Goal: Task Accomplishment & Management: Manage account settings

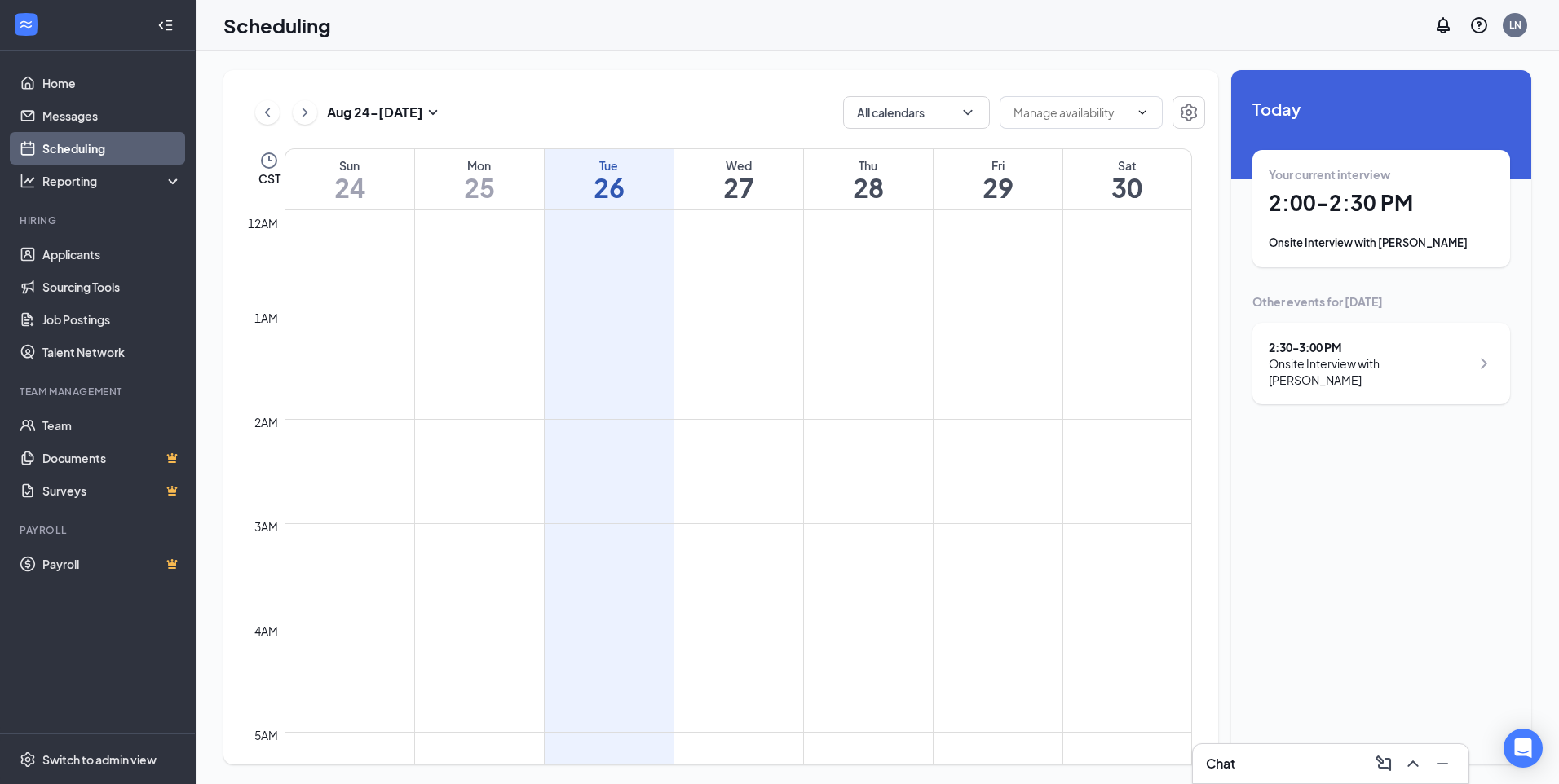
scroll to position [639, 0]
click at [1338, 347] on div "2:00 - 2:30 PM" at bounding box center [1369, 347] width 202 height 16
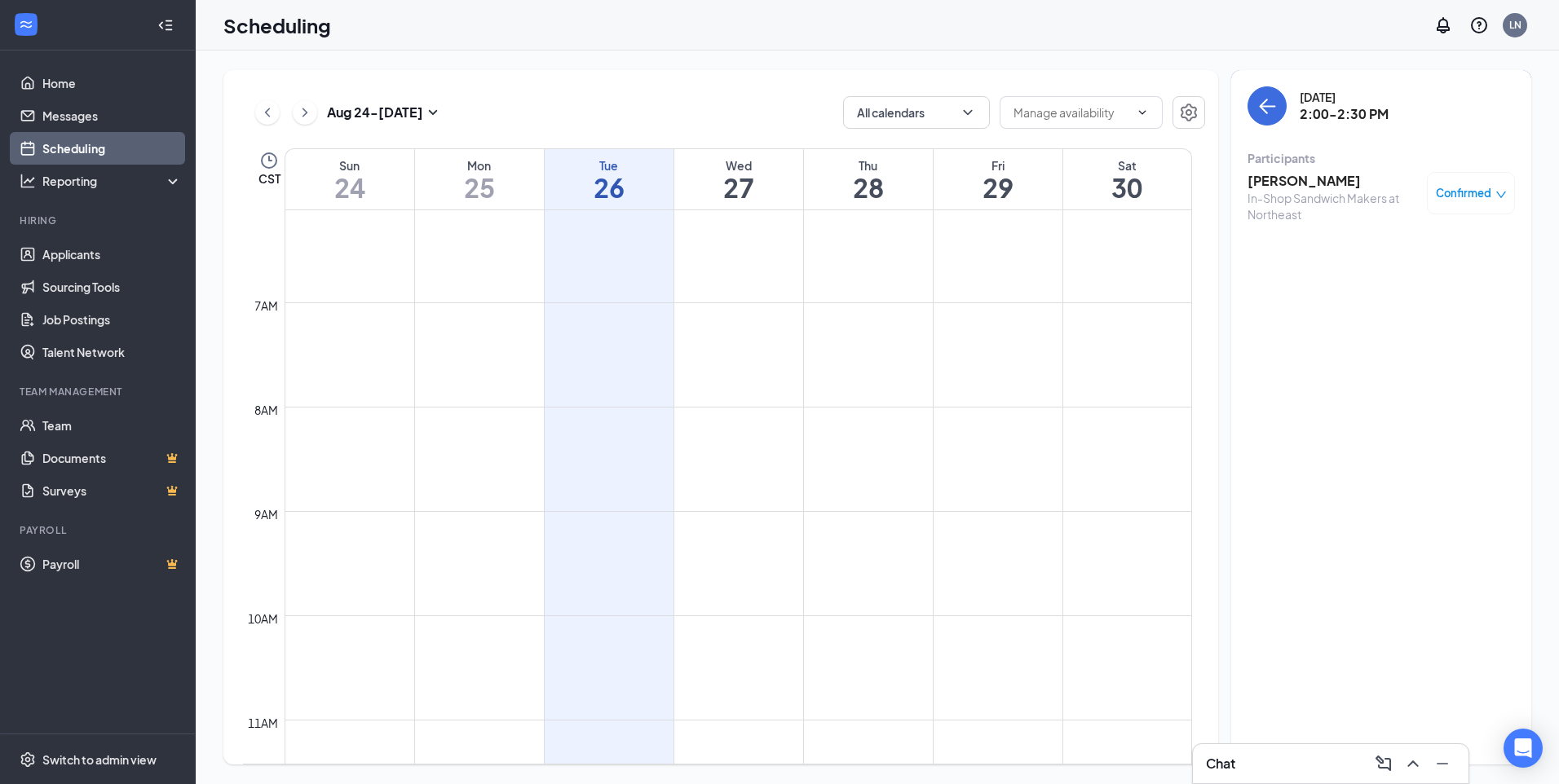
click at [1462, 211] on div "Confirmed" at bounding box center [1471, 193] width 88 height 43
click at [1464, 198] on span "Confirmed" at bounding box center [1463, 193] width 55 height 16
click at [1419, 307] on span "Mark as no-show" at bounding box center [1423, 301] width 90 height 18
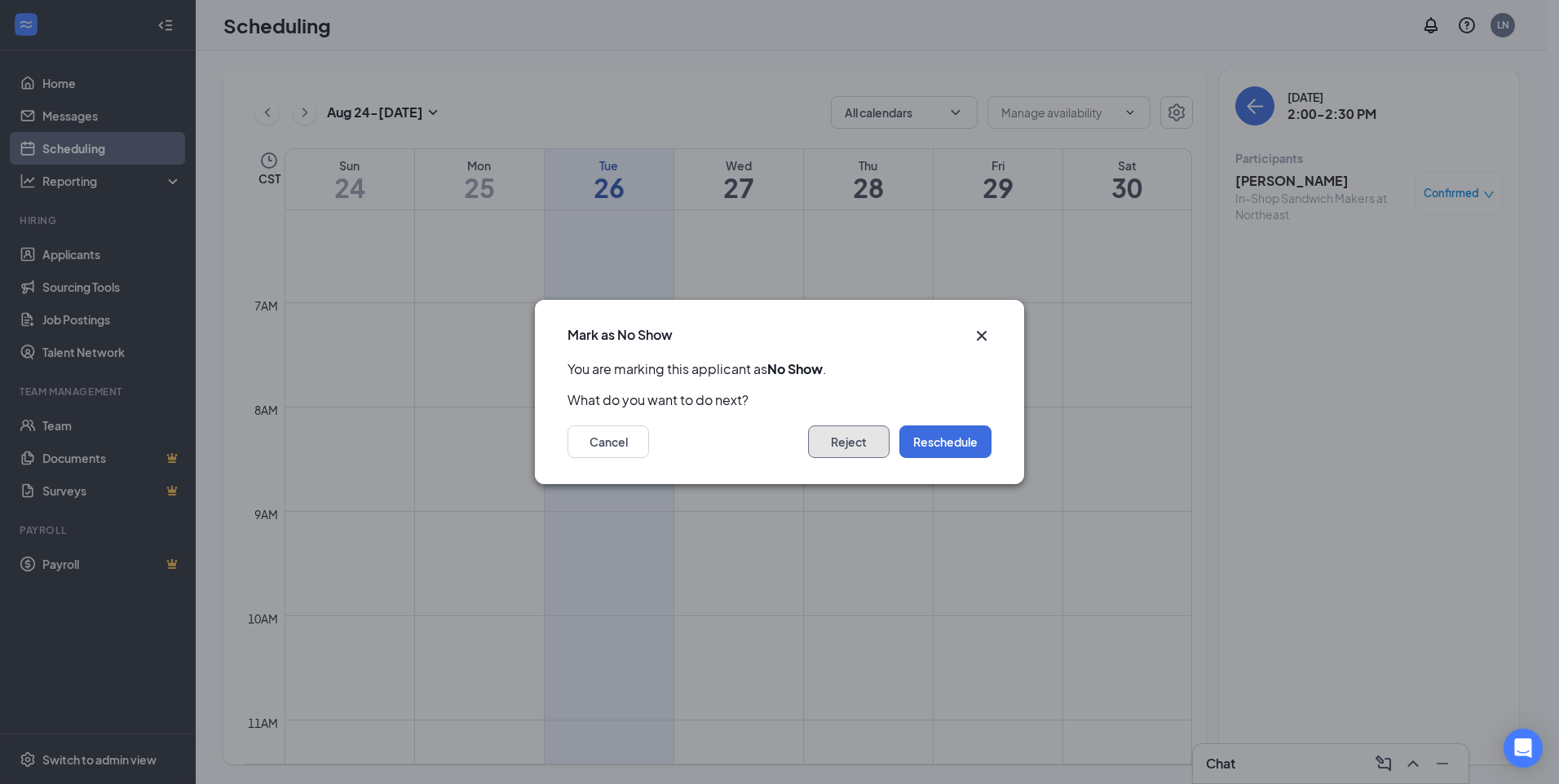
click at [879, 452] on button "Reject" at bounding box center [849, 441] width 82 height 32
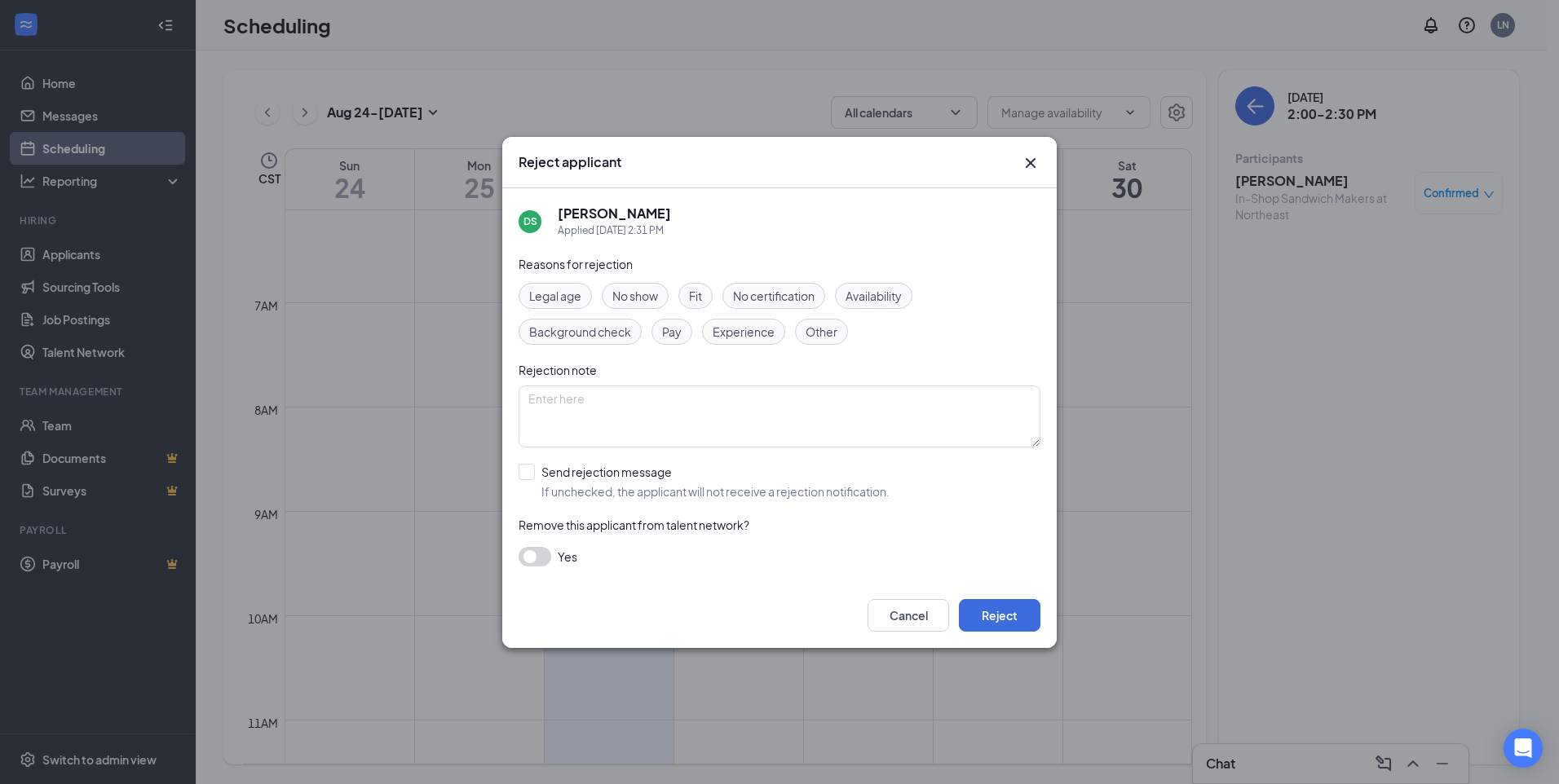
click at [649, 305] on div "No show" at bounding box center [635, 296] width 67 height 26
click at [1009, 611] on button "Reject" at bounding box center [999, 616] width 82 height 32
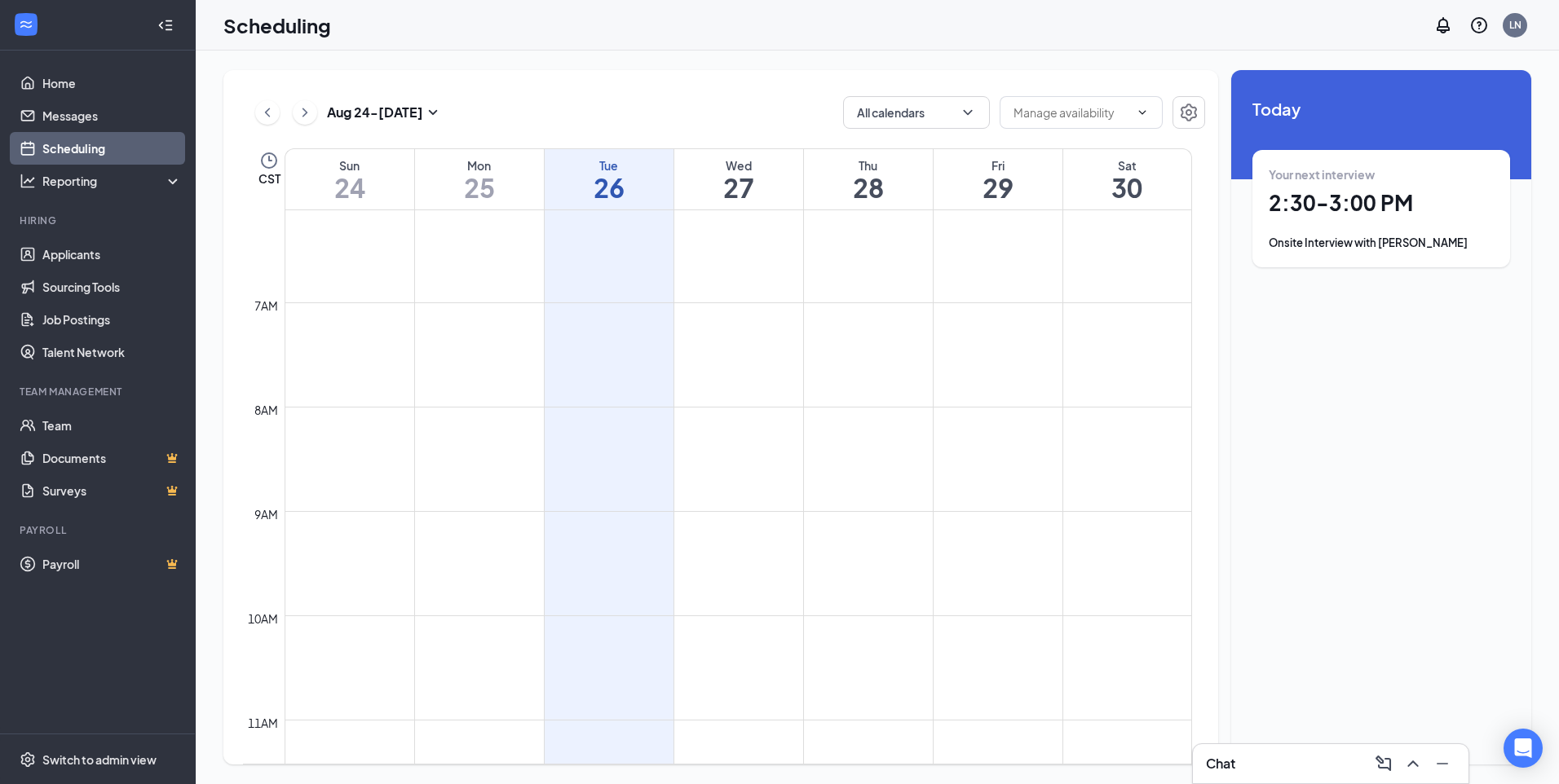
click at [1382, 241] on div "Onsite Interview with [PERSON_NAME]" at bounding box center [1381, 242] width 225 height 16
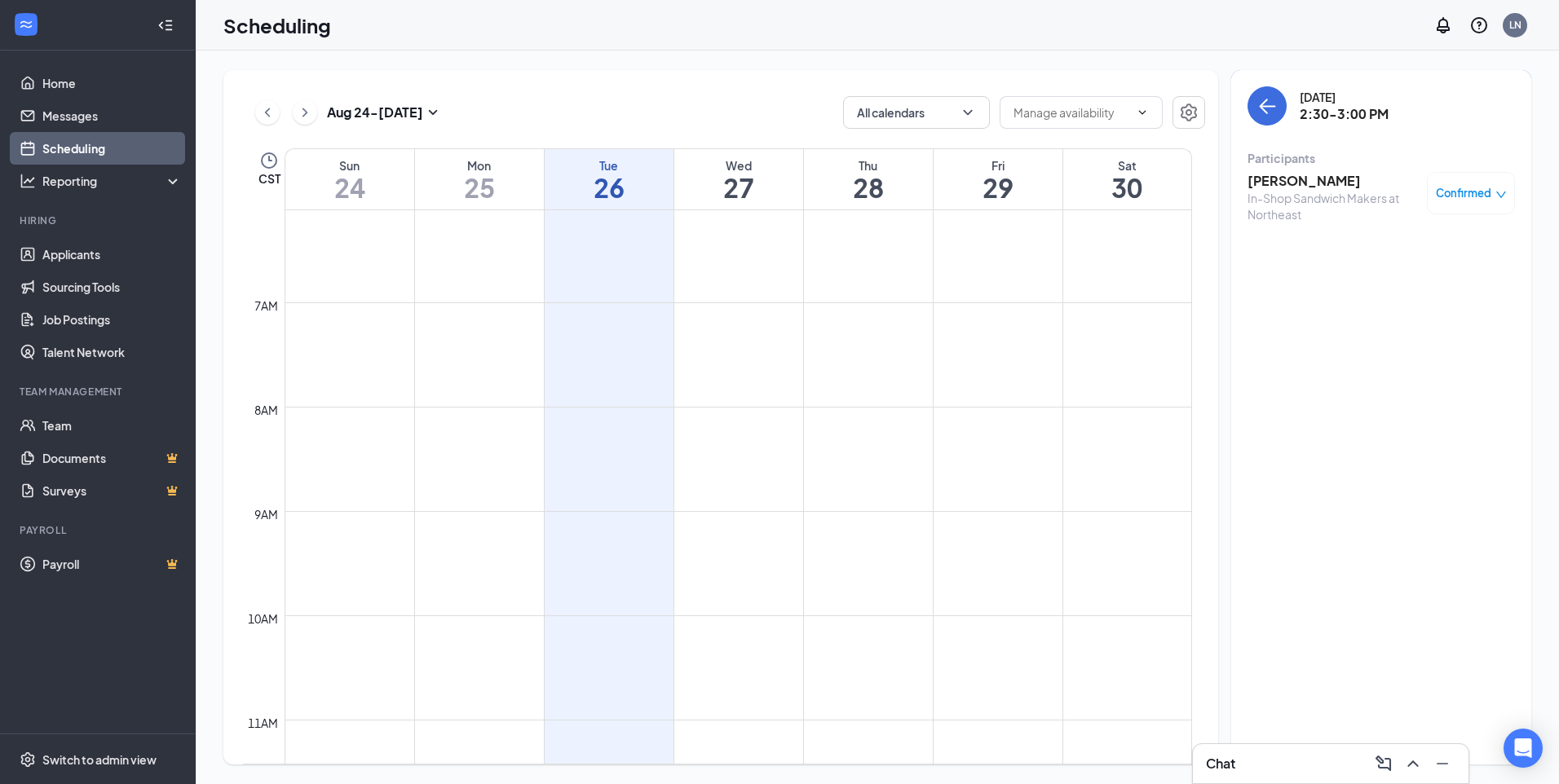
click at [1458, 199] on span "Confirmed" at bounding box center [1463, 193] width 55 height 16
click at [1426, 298] on span "Mark as no-show" at bounding box center [1423, 301] width 90 height 18
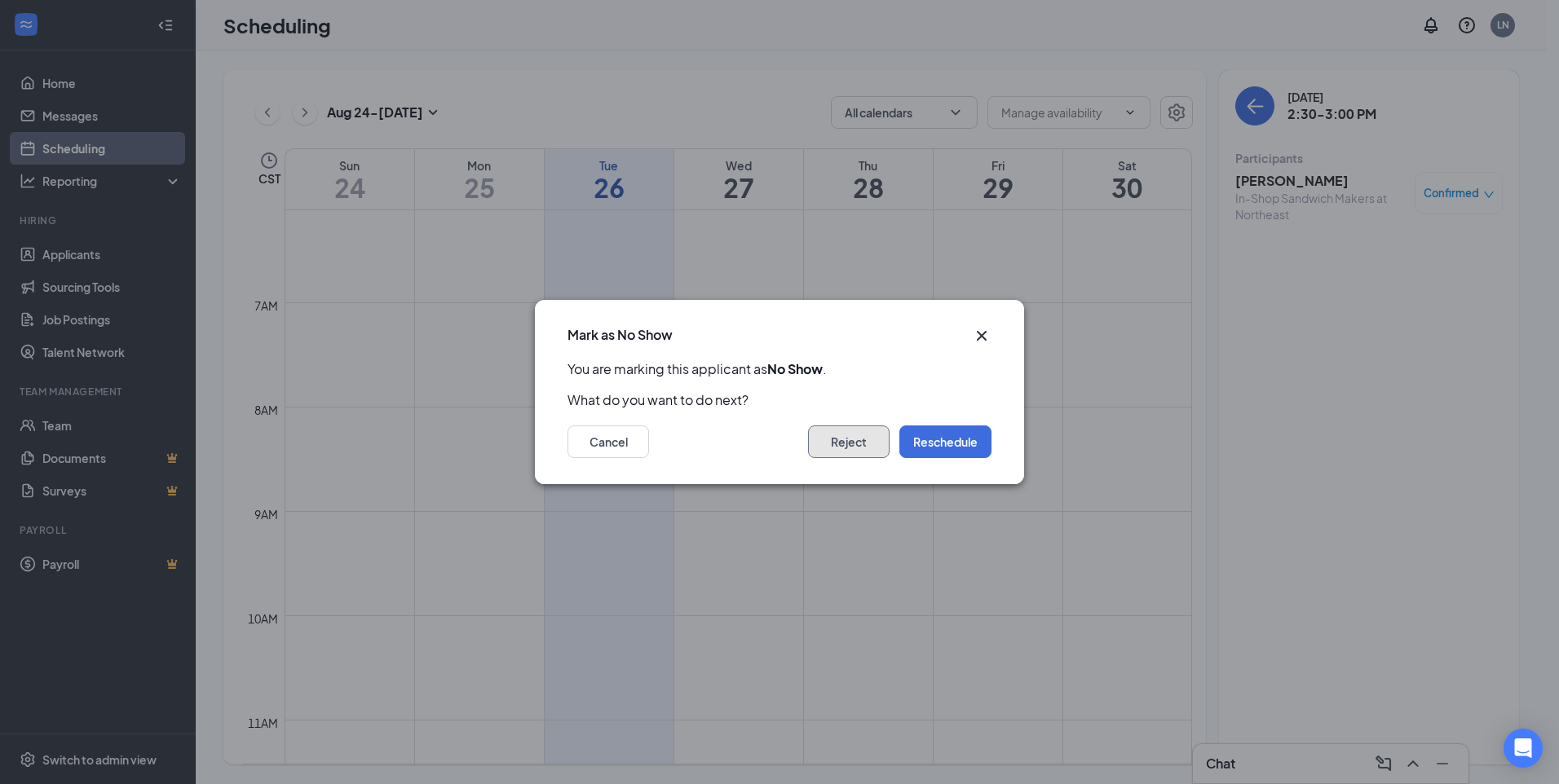
click at [867, 447] on button "Reject" at bounding box center [849, 441] width 82 height 32
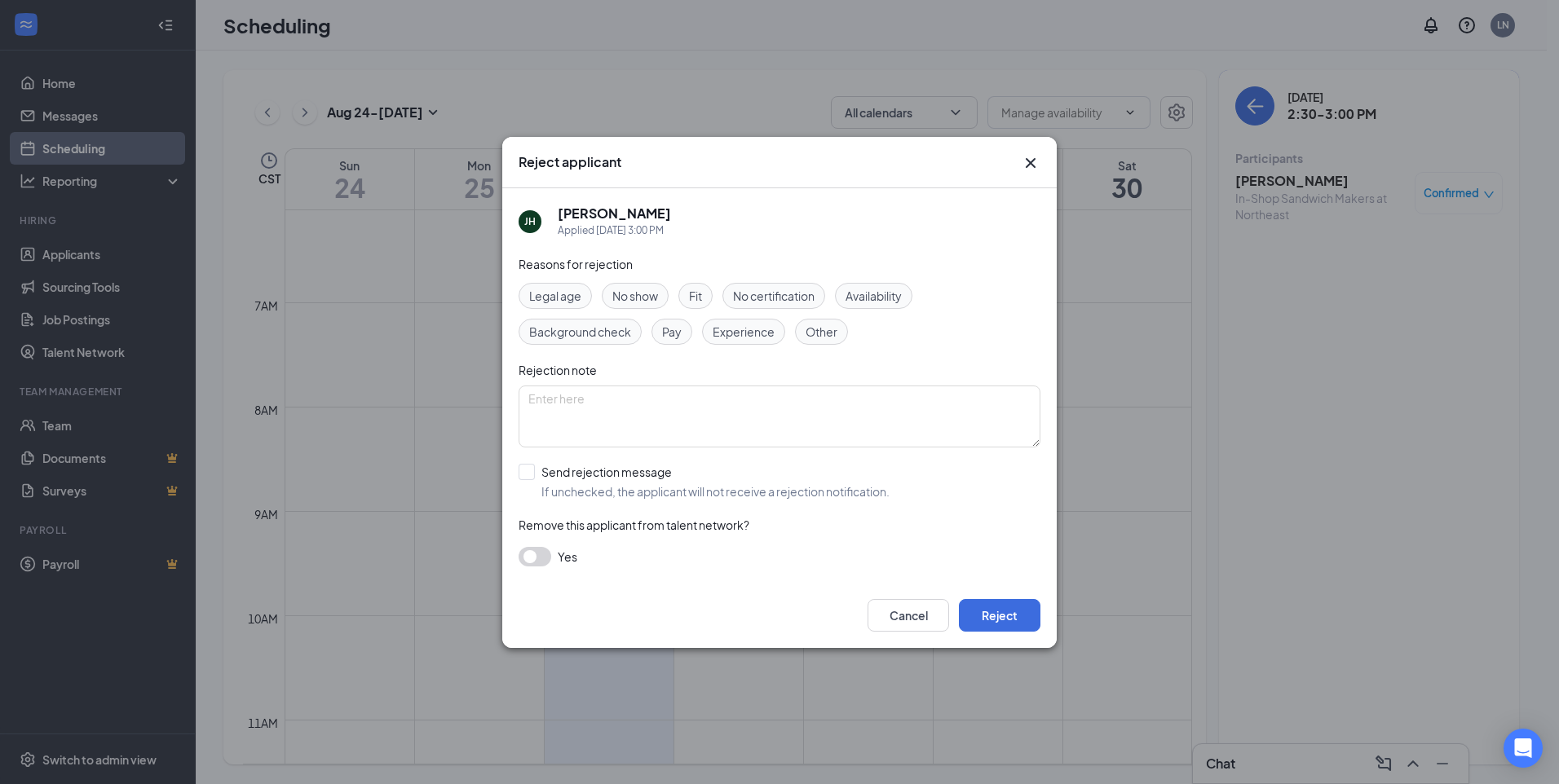
click at [658, 301] on span "No show" at bounding box center [635, 295] width 46 height 18
click at [986, 605] on button "Reject" at bounding box center [999, 616] width 82 height 32
